Goal: Transaction & Acquisition: Purchase product/service

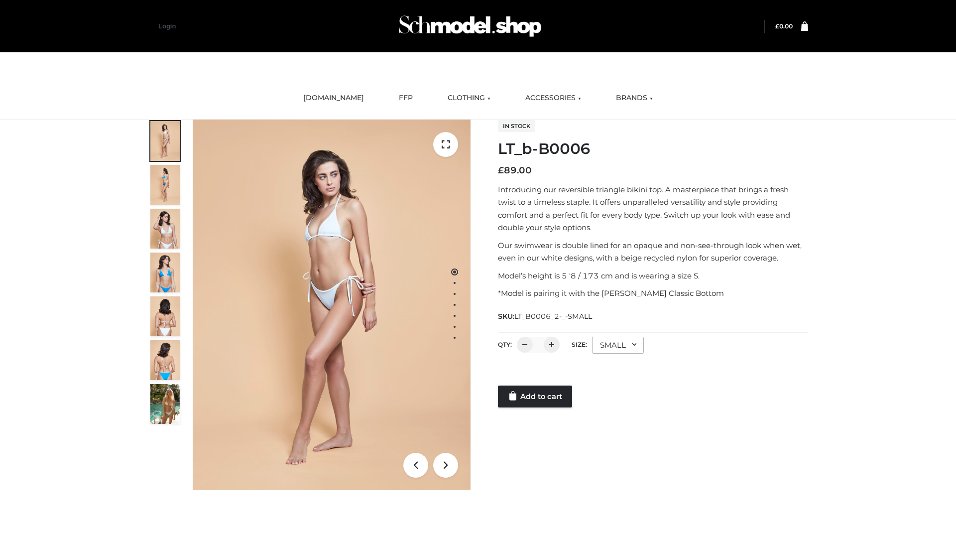
click at [536, 396] on link "Add to cart" at bounding box center [535, 396] width 74 height 22
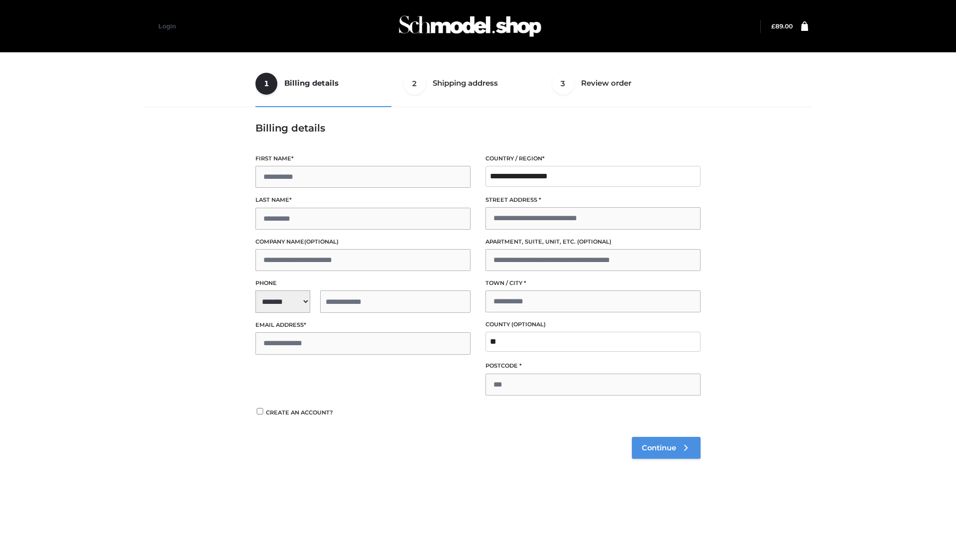
click at [666, 447] on span "Continue" at bounding box center [659, 447] width 34 height 9
click at [287, 420] on button "Place order" at bounding box center [287, 420] width 64 height 22
